Goal: Information Seeking & Learning: Learn about a topic

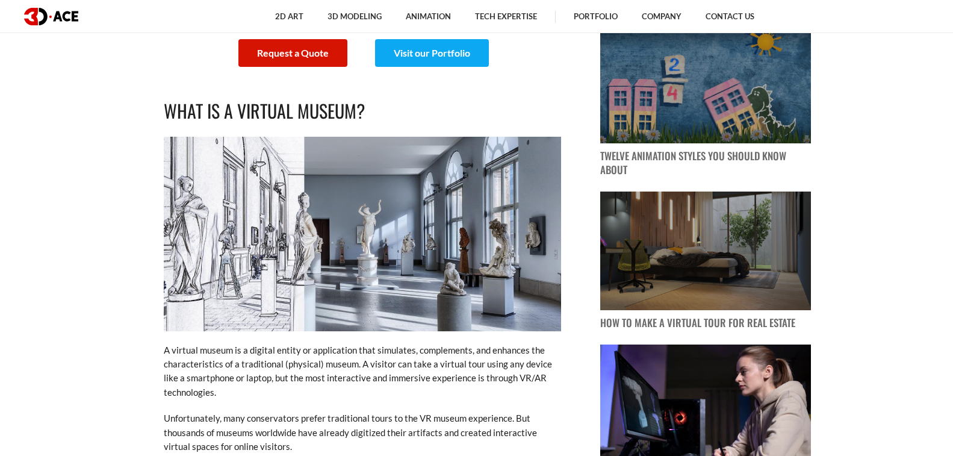
scroll to position [364, 0]
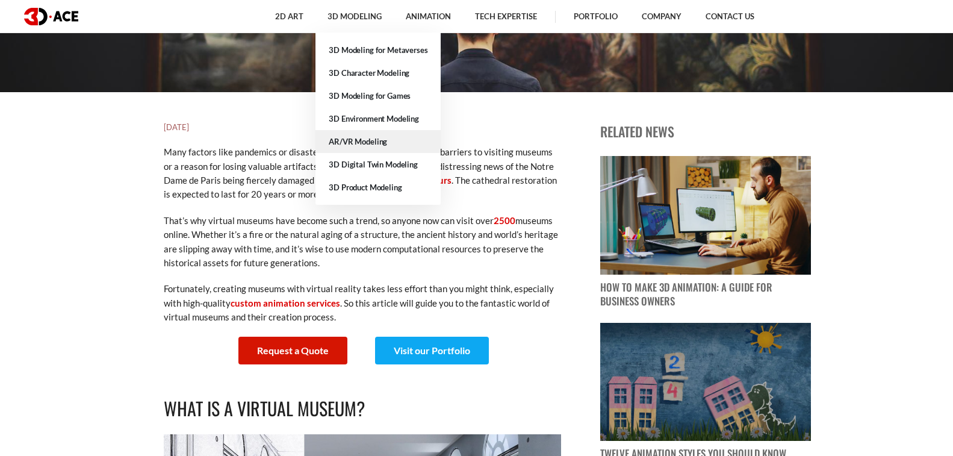
click at [360, 141] on link "AR/VR Modeling" at bounding box center [377, 141] width 125 height 23
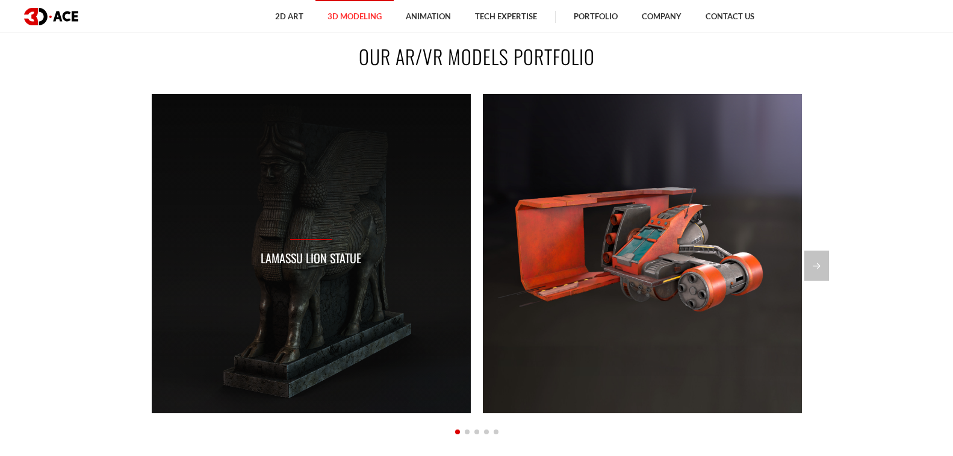
scroll to position [983, 0]
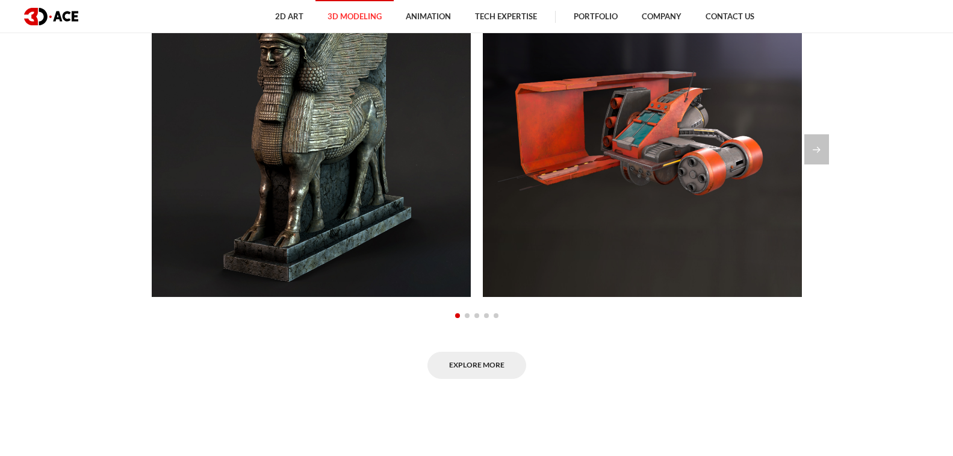
click at [465, 318] on span "Go to slide 2" at bounding box center [467, 315] width 5 height 5
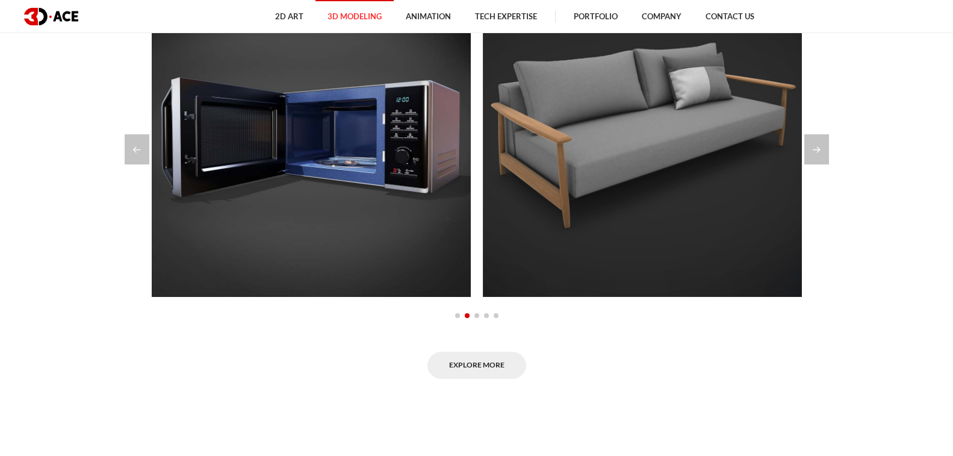
click at [477, 318] on span "Go to slide 3" at bounding box center [476, 315] width 5 height 5
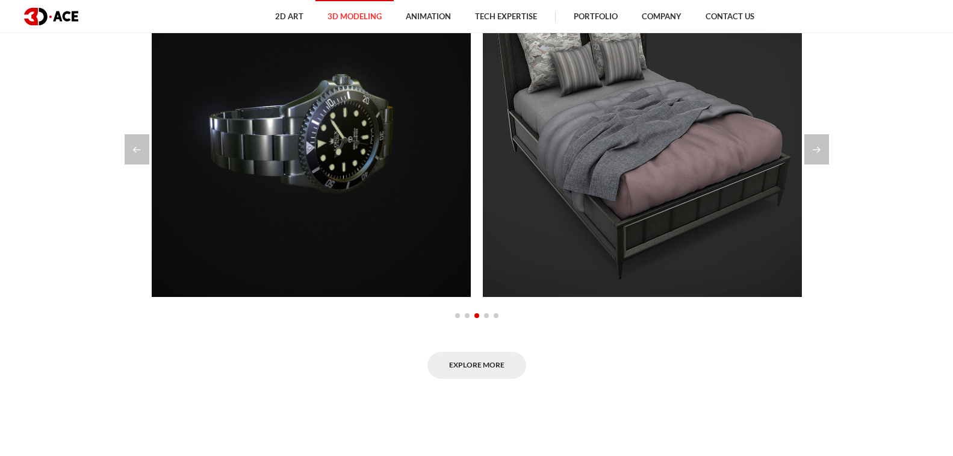
click at [485, 318] on span "Go to slide 4" at bounding box center [486, 315] width 5 height 5
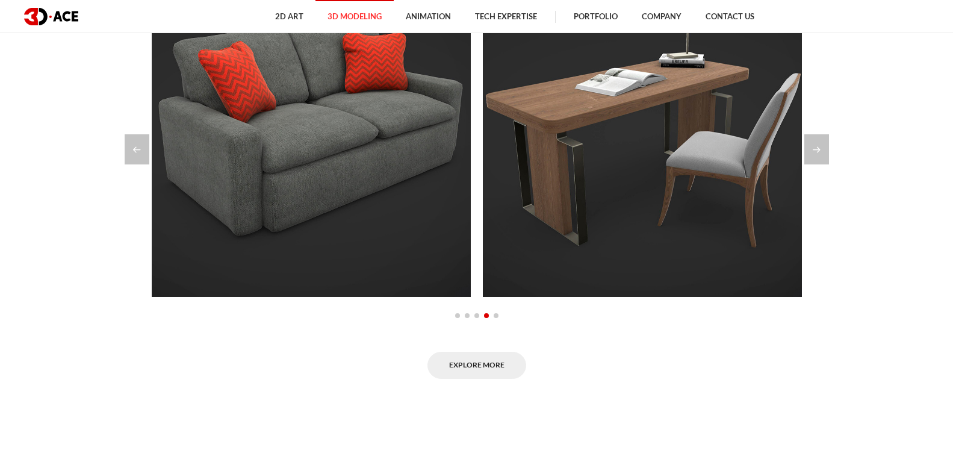
click at [495, 318] on span "Go to slide 5" at bounding box center [496, 315] width 5 height 5
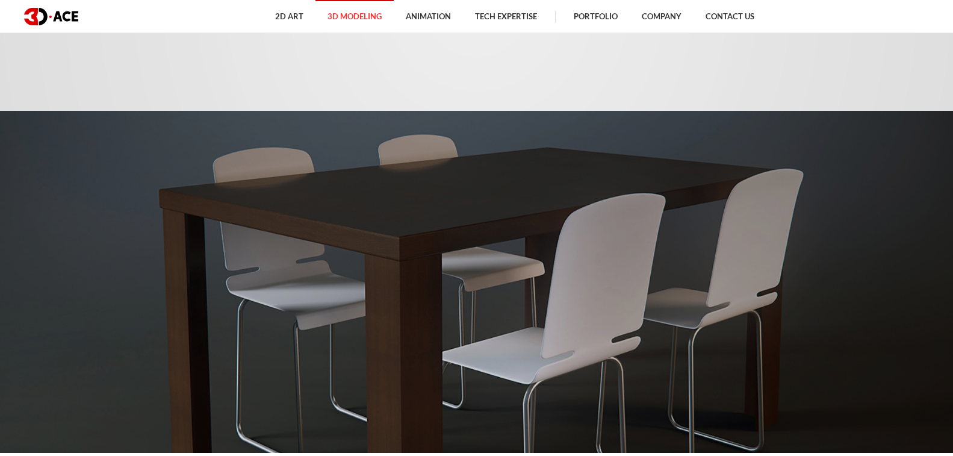
scroll to position [0, 0]
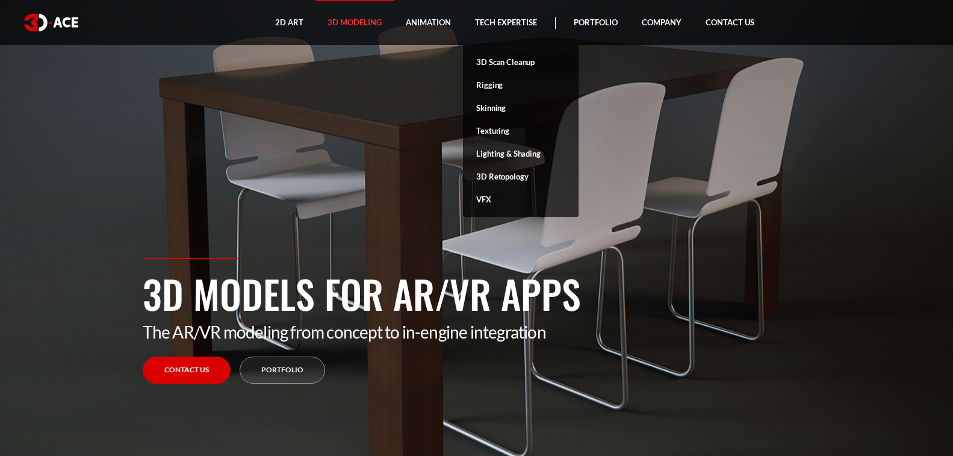
click at [486, 64] on link "3D Scan Cleanup" at bounding box center [521, 62] width 116 height 23
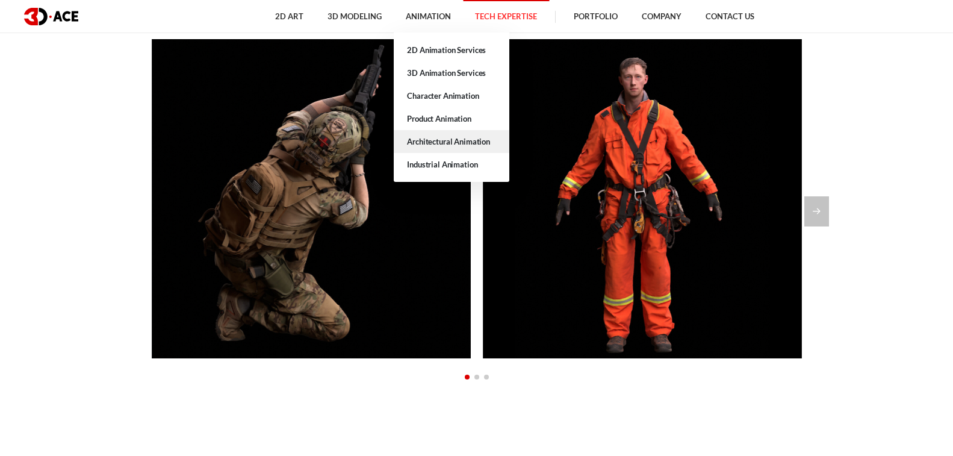
scroll to position [983, 0]
